Goal: Task Accomplishment & Management: Manage account settings

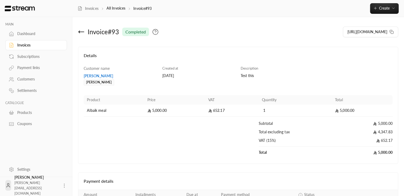
scroll to position [60, 0]
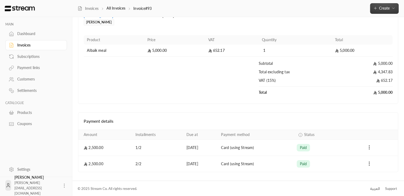
click at [390, 9] on span "Create" at bounding box center [384, 8] width 22 height 5
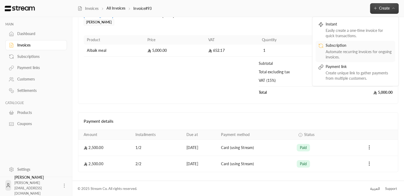
click at [354, 52] on div "Automate recurring invoices for ongoing invoices." at bounding box center [359, 54] width 67 height 11
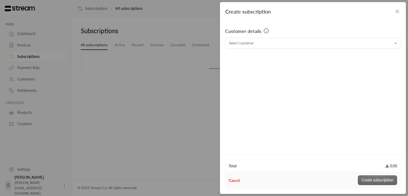
click at [400, 10] on icon "button" at bounding box center [397, 11] width 6 height 6
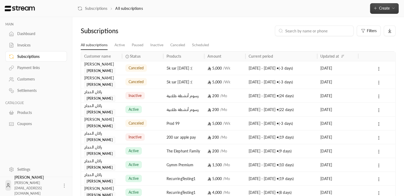
click at [393, 12] on button "Create" at bounding box center [384, 8] width 29 height 11
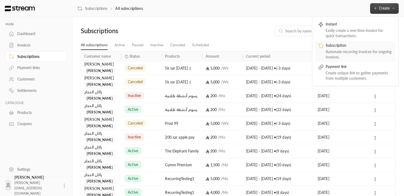
click at [342, 49] on div "Automate recurring invoices for ongoing invoices." at bounding box center [359, 54] width 67 height 11
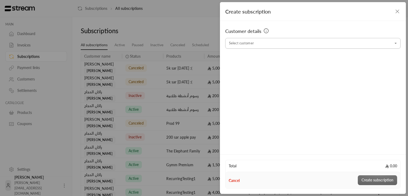
click at [299, 43] on input "Select customer" at bounding box center [312, 43] width 175 height 9
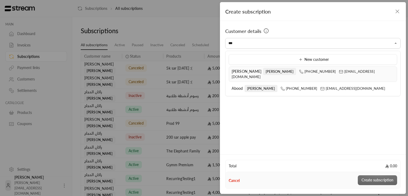
click at [241, 74] on li "[PERSON_NAME] [PHONE_NUMBER] [EMAIL_ADDRESS][DOMAIN_NAME]" at bounding box center [313, 73] width 168 height 15
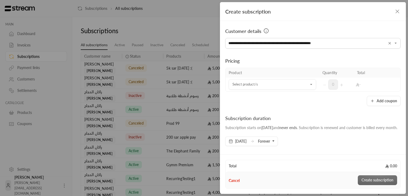
type input "**********"
click at [340, 135] on label "Subscription duration Subscription starts on [DATE] and never ends . Subscripti…" at bounding box center [311, 125] width 172 height 20
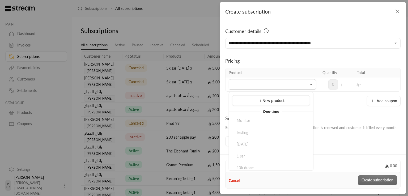
click at [275, 87] on input "Select customer" at bounding box center [272, 84] width 87 height 9
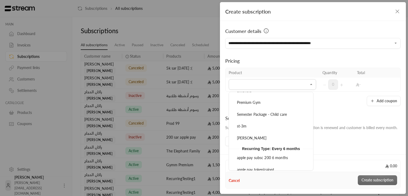
scroll to position [1240, 0]
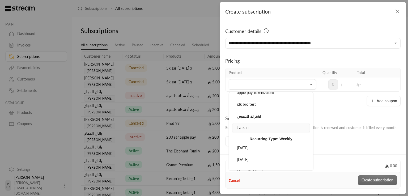
click at [257, 125] on div "شنط ++" at bounding box center [271, 128] width 72 height 6
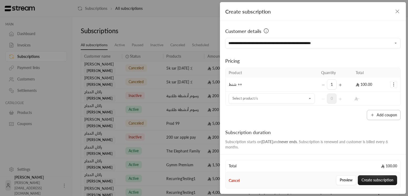
click at [380, 117] on button "Add coupon" at bounding box center [384, 115] width 34 height 10
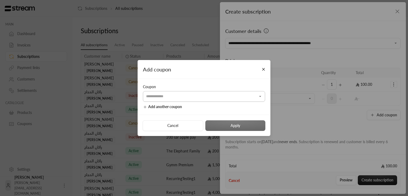
click at [213, 96] on input "Select customer" at bounding box center [204, 96] width 122 height 9
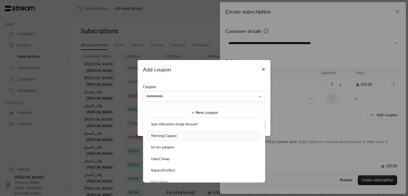
click at [182, 137] on div "Morning Copoun" at bounding box center [203, 135] width 109 height 5
type input "**********"
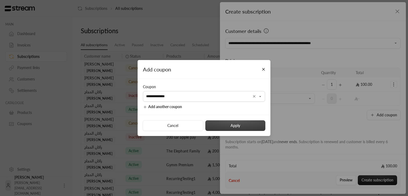
click at [227, 126] on button "Apply" at bounding box center [235, 125] width 60 height 11
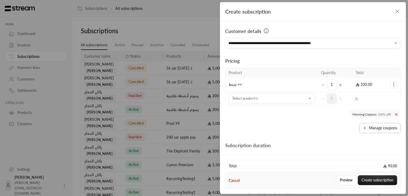
click at [370, 130] on button "Manage coupons" at bounding box center [379, 128] width 41 height 10
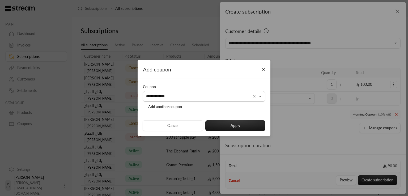
click at [253, 94] on icon "Clear" at bounding box center [254, 96] width 4 height 4
click at [260, 98] on icon "Open" at bounding box center [260, 96] width 5 height 5
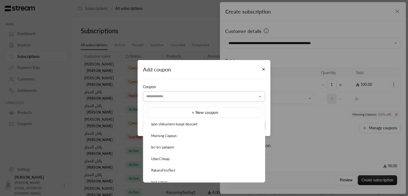
click at [219, 95] on input "Select customer" at bounding box center [204, 96] width 122 height 9
click at [201, 127] on li "RakansFirstTest" at bounding box center [203, 124] width 115 height 10
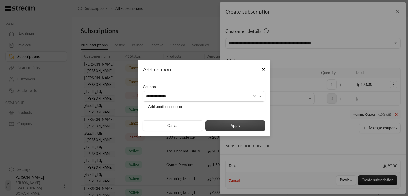
type input "**********"
click at [229, 121] on button "Apply" at bounding box center [235, 125] width 60 height 11
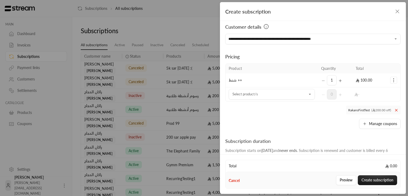
scroll to position [1, 0]
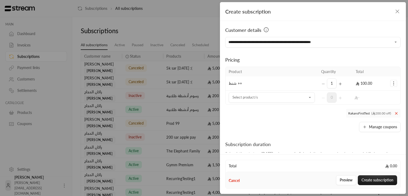
click at [395, 114] on icon at bounding box center [396, 113] width 2 height 2
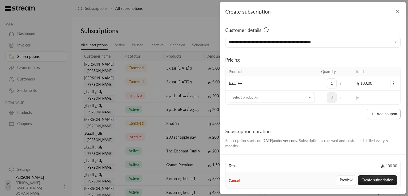
click at [383, 115] on button "Add coupon" at bounding box center [384, 114] width 34 height 10
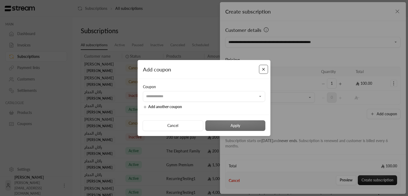
click at [262, 70] on button "Close" at bounding box center [263, 69] width 9 height 9
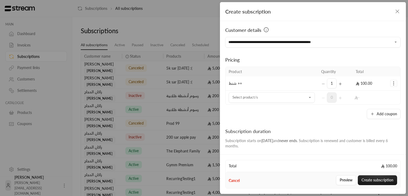
click at [392, 84] on icon "Selected Products" at bounding box center [393, 83] width 5 height 5
click at [369, 107] on span "Remove product" at bounding box center [376, 106] width 26 height 4
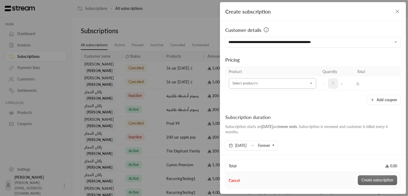
click at [259, 80] on input "Select customer" at bounding box center [272, 83] width 87 height 9
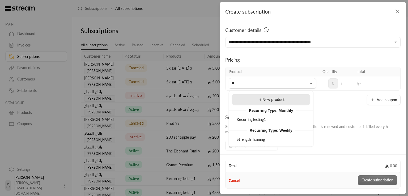
type input "*"
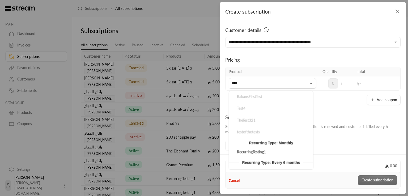
scroll to position [94, 0]
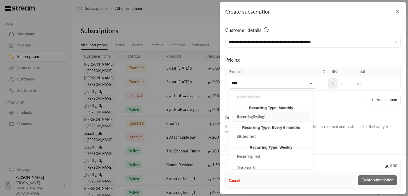
click at [270, 115] on div "RecurringTesting1" at bounding box center [271, 117] width 72 height 6
type input "****"
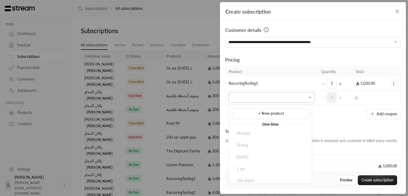
click at [308, 96] on div "Select product/s" at bounding box center [272, 97] width 86 height 11
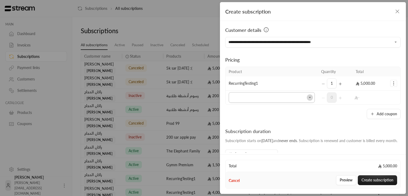
click at [307, 96] on icon "Open" at bounding box center [309, 97] width 5 height 5
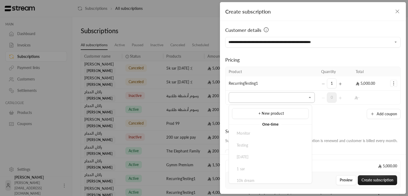
click at [307, 96] on icon "Close" at bounding box center [309, 97] width 5 height 5
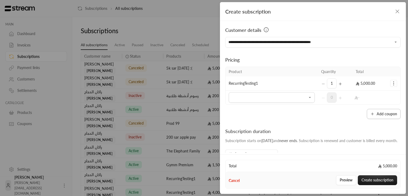
click at [377, 111] on button "Add coupon" at bounding box center [384, 114] width 34 height 10
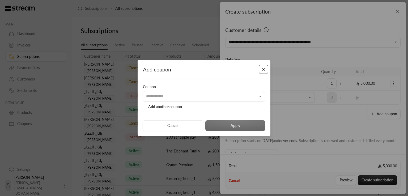
click at [264, 69] on button "Close" at bounding box center [263, 69] width 9 height 9
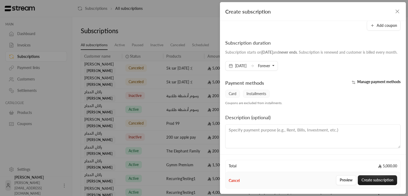
scroll to position [96, 0]
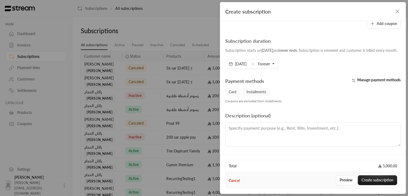
click at [325, 143] on textarea at bounding box center [312, 134] width 175 height 24
type textarea "Weekly subscription"
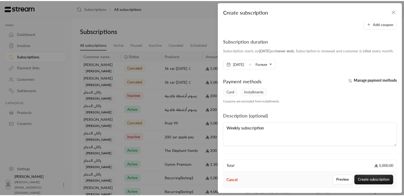
scroll to position [0, 0]
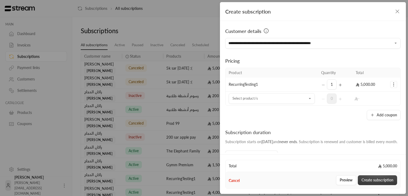
click at [375, 180] on button "Create subscription" at bounding box center [377, 180] width 39 height 10
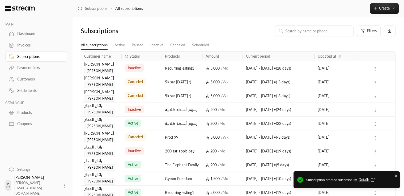
click at [362, 180] on span "Details" at bounding box center [368, 179] width 18 height 5
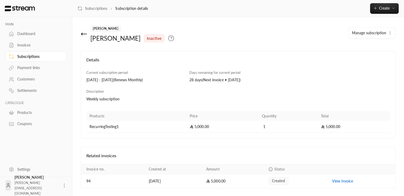
click at [82, 33] on icon at bounding box center [81, 34] width 1 height 2
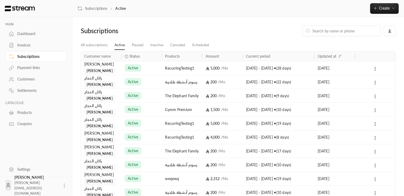
click at [160, 70] on div "active" at bounding box center [141, 68] width 40 height 14
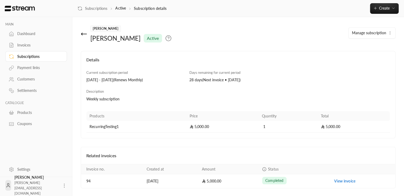
click at [379, 33] on span "Manage subscription" at bounding box center [369, 33] width 34 height 5
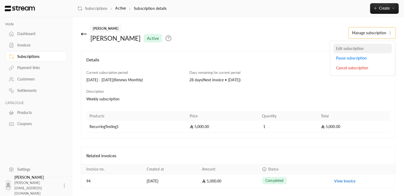
click at [362, 51] on link "Edit subscription" at bounding box center [362, 49] width 58 height 10
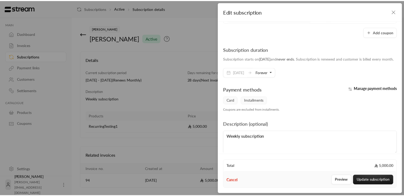
scroll to position [56, 0]
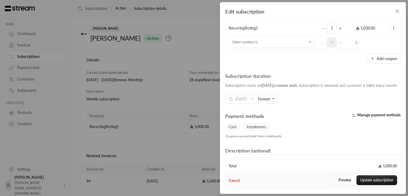
click at [365, 117] on span "Manage payment methods" at bounding box center [378, 115] width 43 height 5
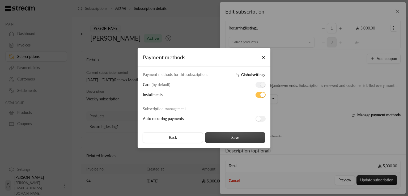
click at [218, 136] on button "Save" at bounding box center [235, 137] width 60 height 11
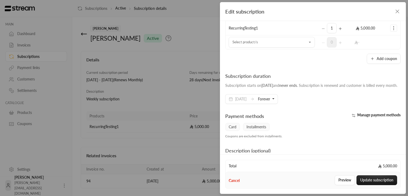
click at [397, 13] on icon "button" at bounding box center [397, 11] width 6 height 6
